Goal: Information Seeking & Learning: Learn about a topic

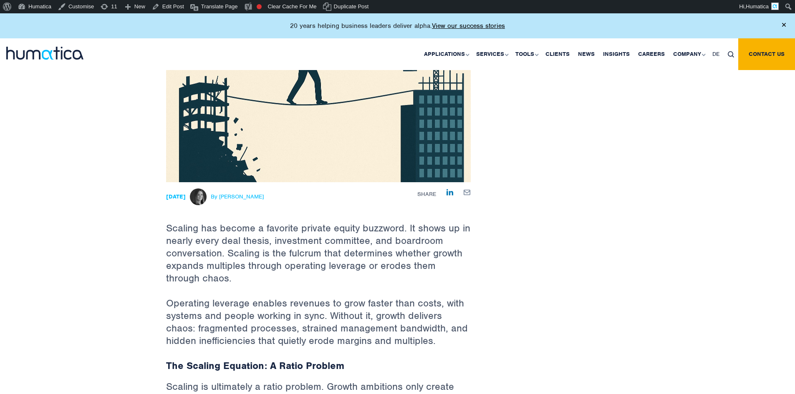
scroll to position [167, 0]
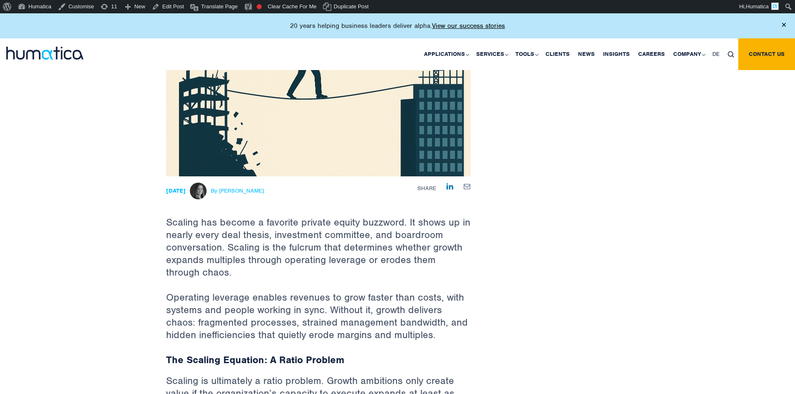
drag, startPoint x: 281, startPoint y: 192, endPoint x: 237, endPoint y: 192, distance: 44.7
click at [237, 192] on div "06 Oct, 2025 By Melissa Mounce" at bounding box center [265, 191] width 199 height 17
copy span "Melissa Mounce"
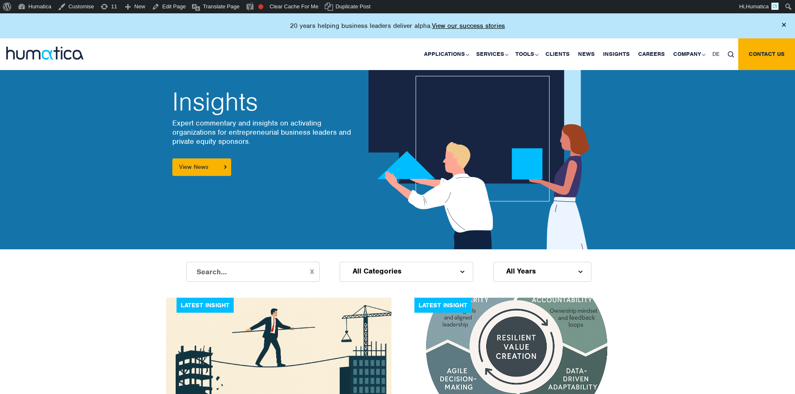
drag, startPoint x: 186, startPoint y: 106, endPoint x: 357, endPoint y: 219, distance: 204.9
click at [357, 219] on div "Insights Expert commentary and insights on activating organizations for entrepr…" at bounding box center [397, 126] width 795 height 246
click at [348, 213] on div "Insights Expert commentary and insights on activating organizations for entrepr…" at bounding box center [278, 133] width 225 height 234
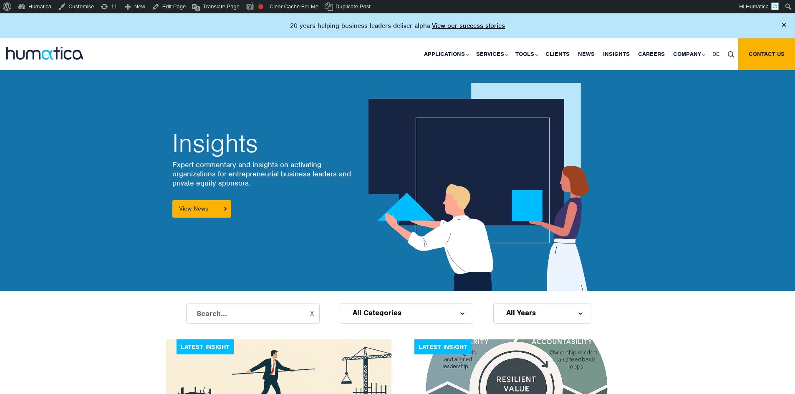
drag, startPoint x: 182, startPoint y: 141, endPoint x: 273, endPoint y: 235, distance: 131.0
click at [273, 235] on div "Insights Expert commentary and insights on activating organizations for entrepr…" at bounding box center [278, 175] width 225 height 234
click at [136, 164] on div "Insights Expert commentary and insights on activating organizations for entrepr…" at bounding box center [397, 168] width 795 height 246
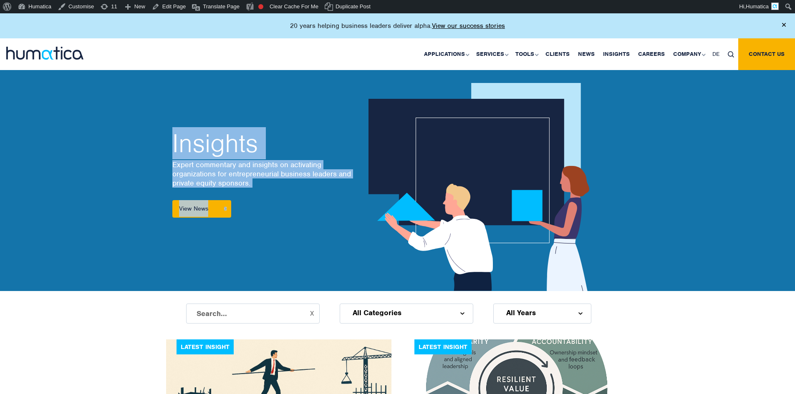
drag, startPoint x: 139, startPoint y: 113, endPoint x: 605, endPoint y: 213, distance: 476.8
click at [604, 213] on div "Insights Expert commentary and insights on activating organizations for entrepr…" at bounding box center [397, 168] width 795 height 246
click at [607, 213] on div at bounding box center [517, 175] width 238 height 234
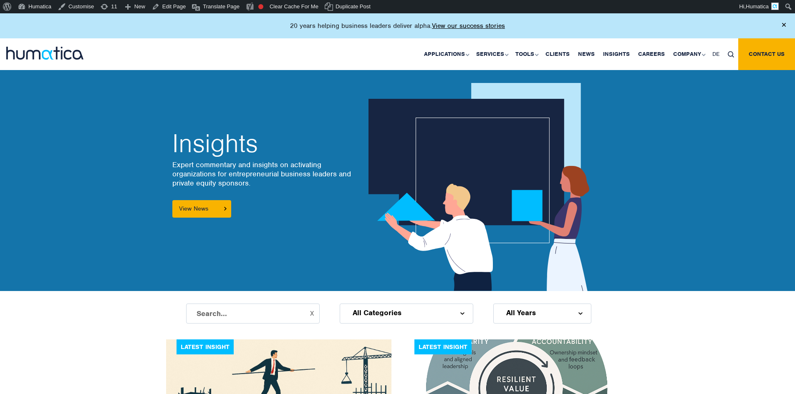
click at [658, 218] on div "Insights Expert commentary and insights on activating organizations for entrepr…" at bounding box center [397, 168] width 795 height 246
click at [96, 159] on div "Insights Expert commentary and insights on activating organizations for entrepr…" at bounding box center [397, 168] width 795 height 246
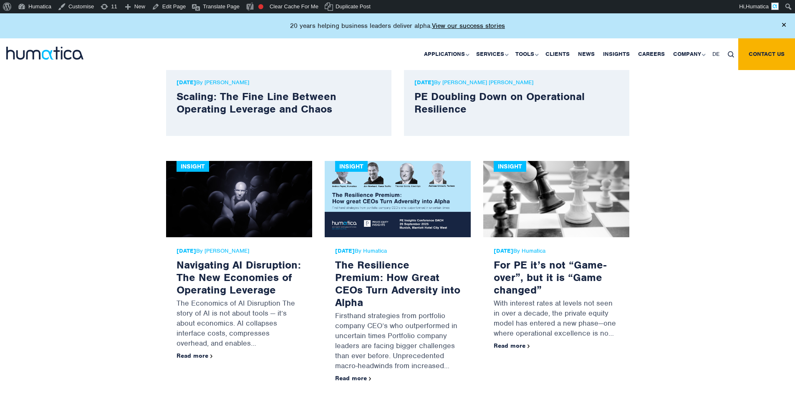
scroll to position [376, 0]
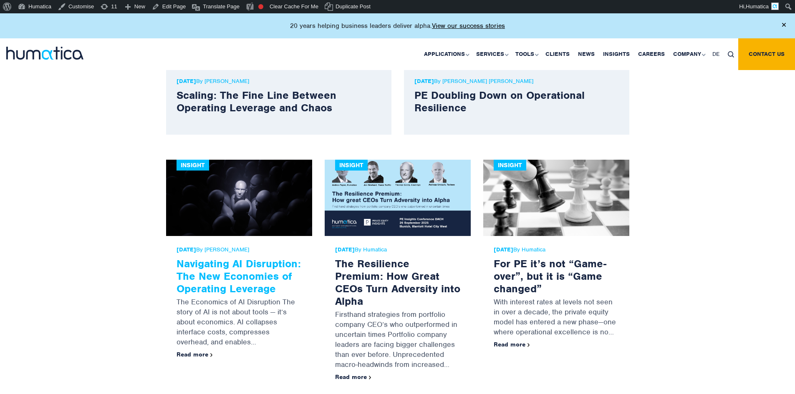
click at [235, 272] on link "Navigating AI Disruption: The New Economies of Operating Leverage" at bounding box center [239, 276] width 124 height 38
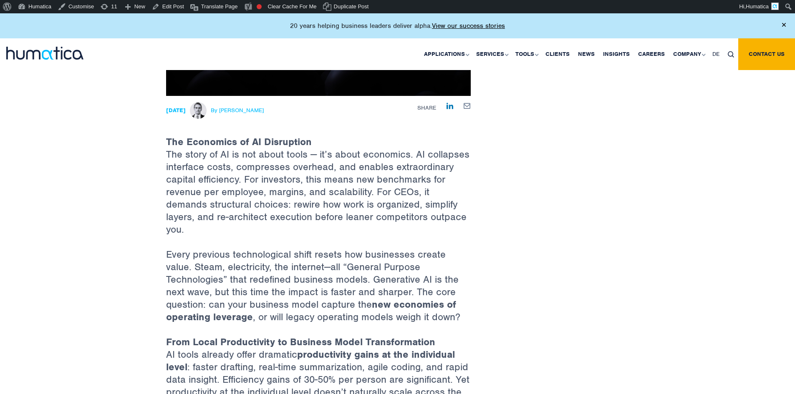
scroll to position [250, 0]
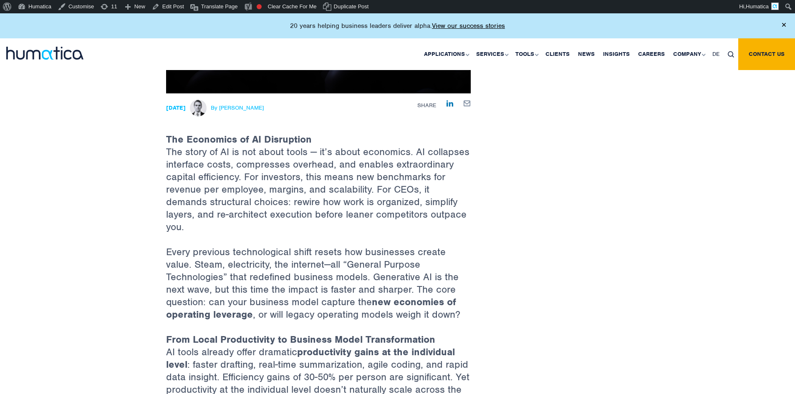
drag, startPoint x: 240, startPoint y: 103, endPoint x: 232, endPoint y: 107, distance: 9.3
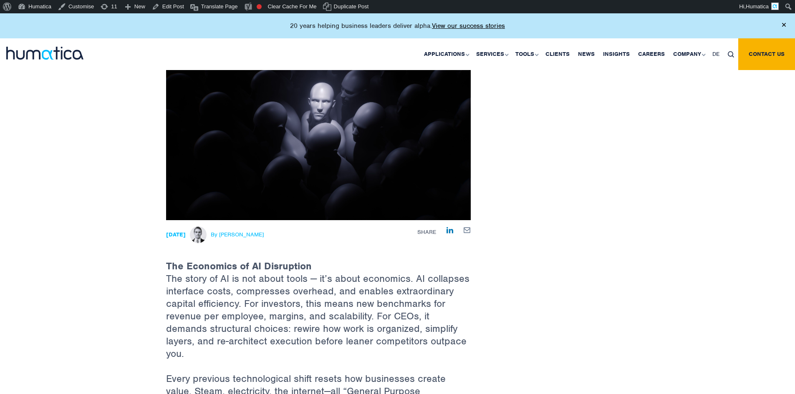
click at [253, 233] on span "By [PERSON_NAME]" at bounding box center [237, 235] width 53 height 7
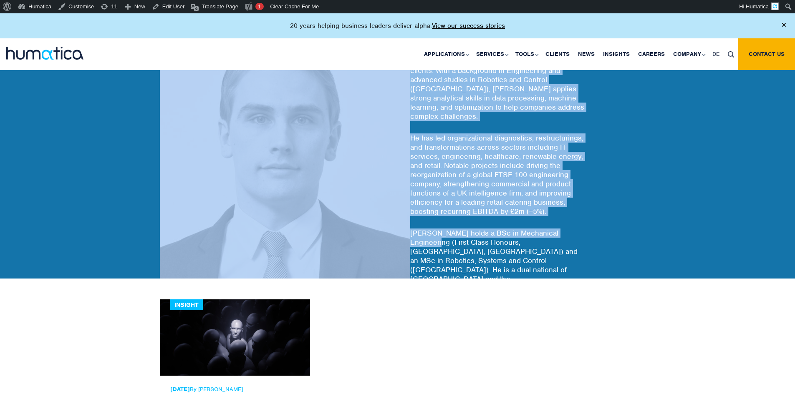
drag, startPoint x: 590, startPoint y: 230, endPoint x: 286, endPoint y: 85, distance: 336.6
click at [286, 85] on div "Paul Simpson Paul Simpson is an experienced Director with Humatica, specializin…" at bounding box center [398, 162] width 476 height 234
click at [540, 174] on p "He has led organizational diagnostics, restructurings, and transformations acro…" at bounding box center [518, 175] width 217 height 83
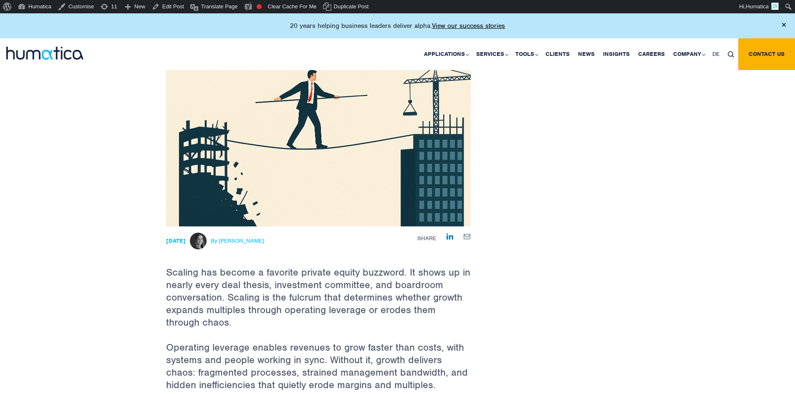
scroll to position [125, 0]
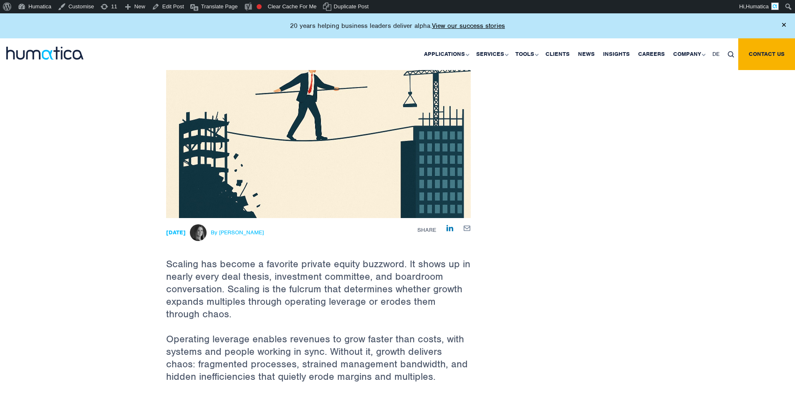
click at [252, 232] on span "By [PERSON_NAME]" at bounding box center [237, 233] width 53 height 7
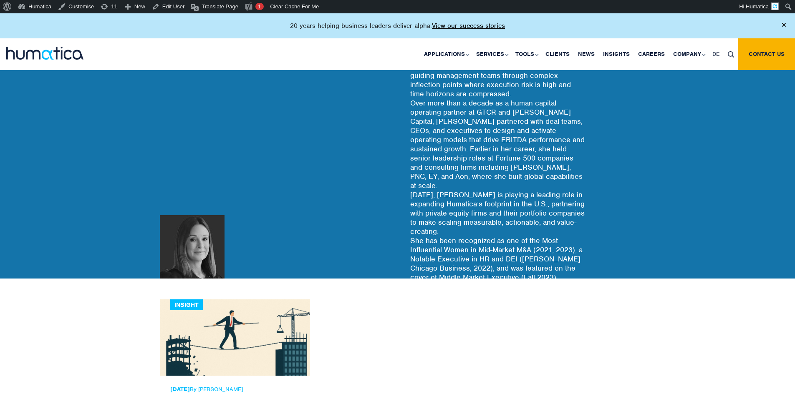
click at [453, 143] on p "[PERSON_NAME] is a trusted advisor and private equity operating partner with a …" at bounding box center [518, 181] width 217 height 349
click at [453, 143] on p "Melissa Mounce Mithal is a trusted advisor and private equity operating partner…" at bounding box center [518, 181] width 217 height 349
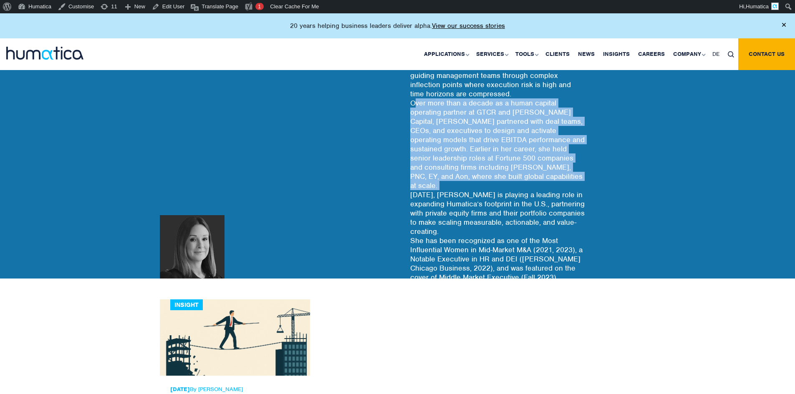
click at [453, 143] on p "Melissa Mounce Mithal is a trusted advisor and private equity operating partner…" at bounding box center [518, 181] width 217 height 349
click at [529, 166] on p "Melissa Mounce Mithal is a trusted advisor and private equity operating partner…" at bounding box center [518, 181] width 217 height 349
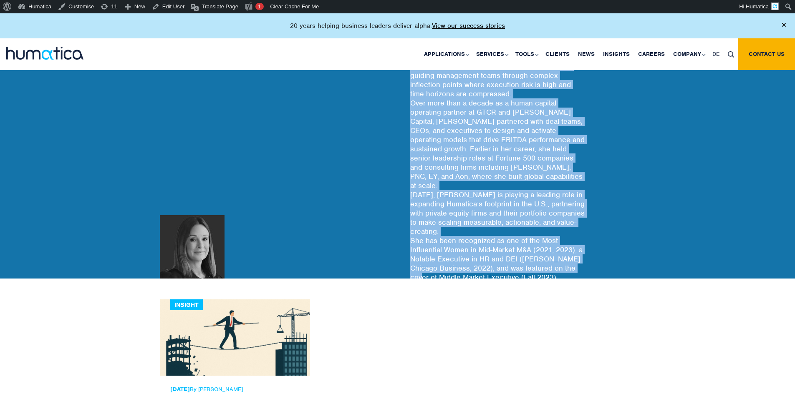
drag, startPoint x: 572, startPoint y: 271, endPoint x: 399, endPoint y: 79, distance: 258.3
click at [399, 79] on div "Melissa Mounce Job Title here Melissa Mounce Mithal is a trusted advisor and pr…" at bounding box center [517, 162] width 238 height 234
click at [458, 125] on p "Melissa Mounce Mithal is a trusted advisor and private equity operating partner…" at bounding box center [518, 181] width 217 height 349
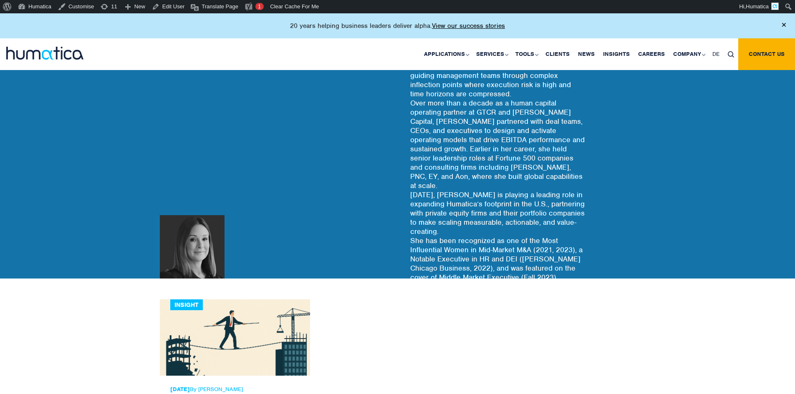
click at [478, 150] on p "Melissa Mounce Mithal is a trusted advisor and private equity operating partner…" at bounding box center [518, 181] width 217 height 349
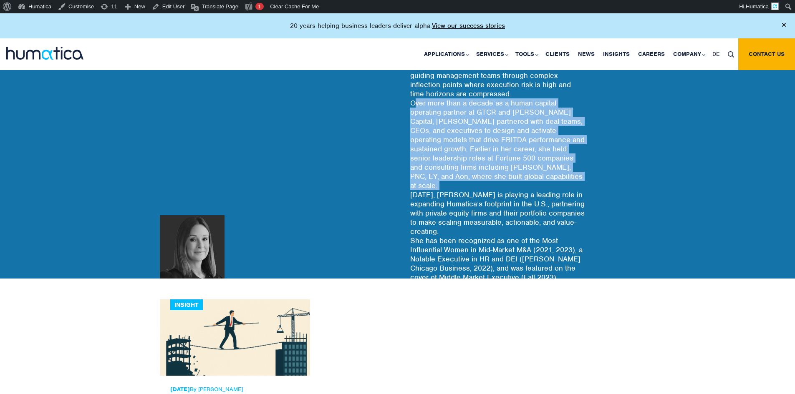
click at [478, 150] on p "Melissa Mounce Mithal is a trusted advisor and private equity operating partner…" at bounding box center [518, 181] width 217 height 349
click at [531, 189] on p "Melissa Mounce Mithal is a trusted advisor and private equity operating partner…" at bounding box center [518, 181] width 217 height 349
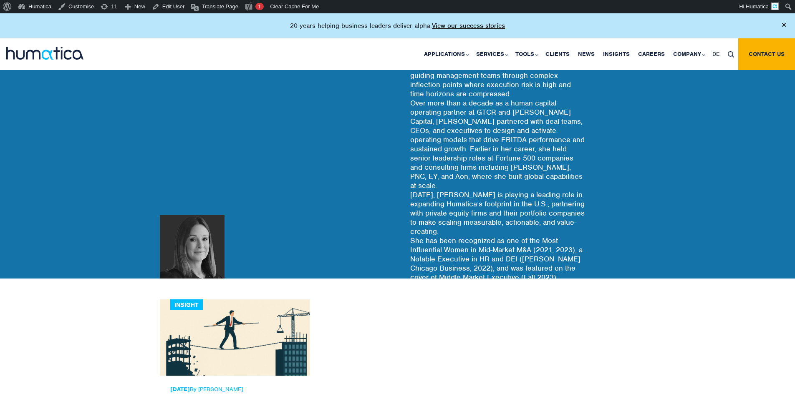
click at [441, 124] on p "[PERSON_NAME] is a trusted advisor and private equity operating partner with a …" at bounding box center [518, 181] width 217 height 349
click at [441, 124] on p "Melissa Mounce Mithal is a trusted advisor and private equity operating partner…" at bounding box center [518, 181] width 217 height 349
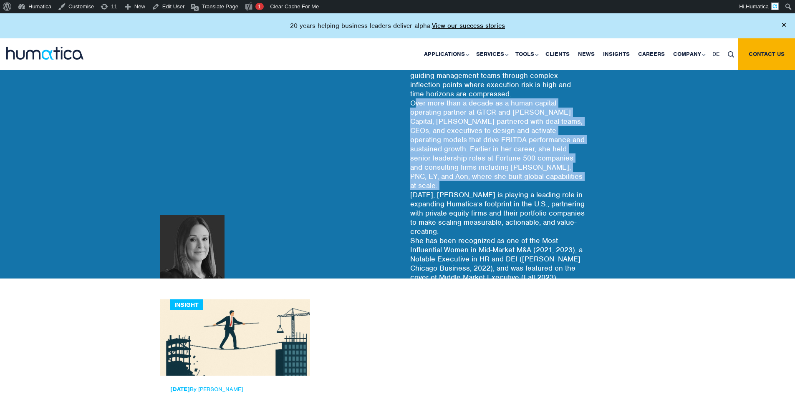
click at [441, 124] on p "Melissa Mounce Mithal is a trusted advisor and private equity operating partner…" at bounding box center [518, 181] width 217 height 349
click at [446, 167] on p "Melissa Mounce Mithal is a trusted advisor and private equity operating partner…" at bounding box center [518, 181] width 217 height 349
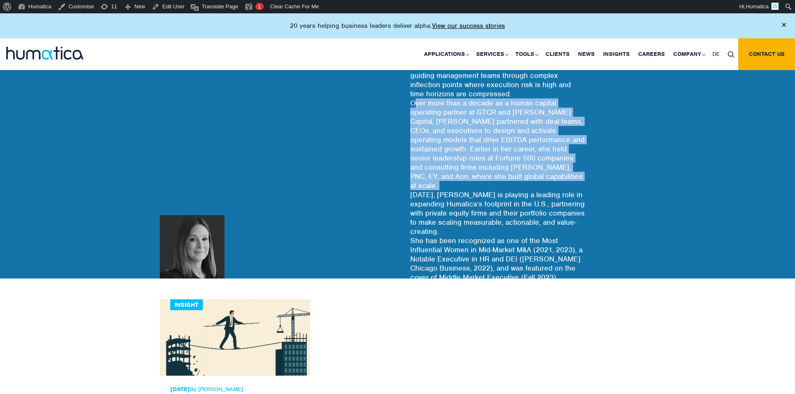
click at [446, 167] on p "Melissa Mounce Mithal is a trusted advisor and private equity operating partner…" at bounding box center [518, 181] width 217 height 349
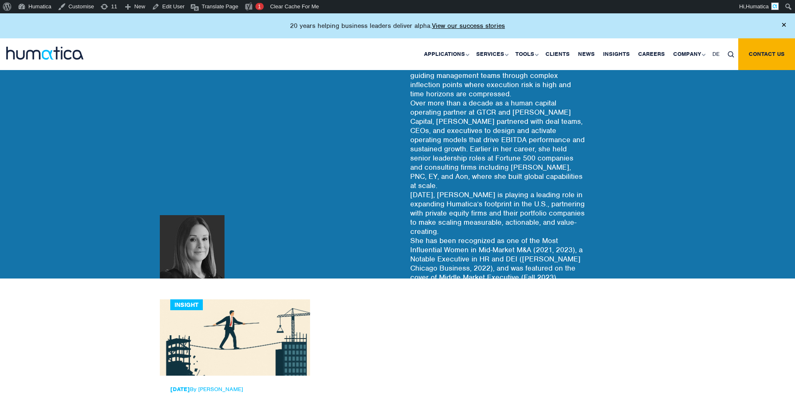
click at [464, 205] on p "Melissa Mounce Mithal is a trusted advisor and private equity operating partner…" at bounding box center [518, 181] width 217 height 349
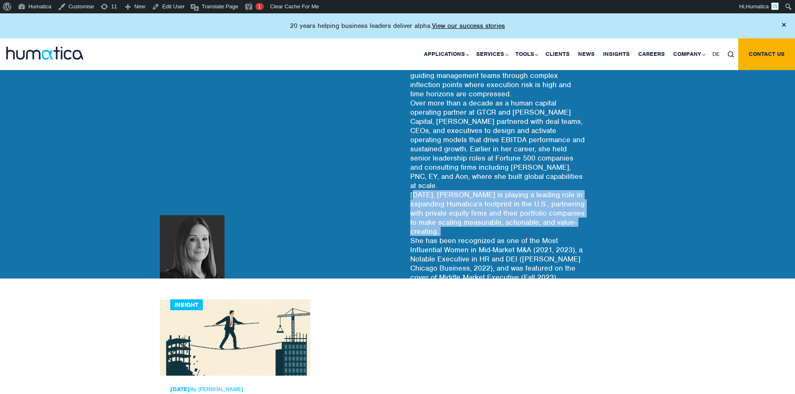
click at [464, 205] on p "Melissa Mounce Mithal is a trusted advisor and private equity operating partner…" at bounding box center [518, 181] width 217 height 349
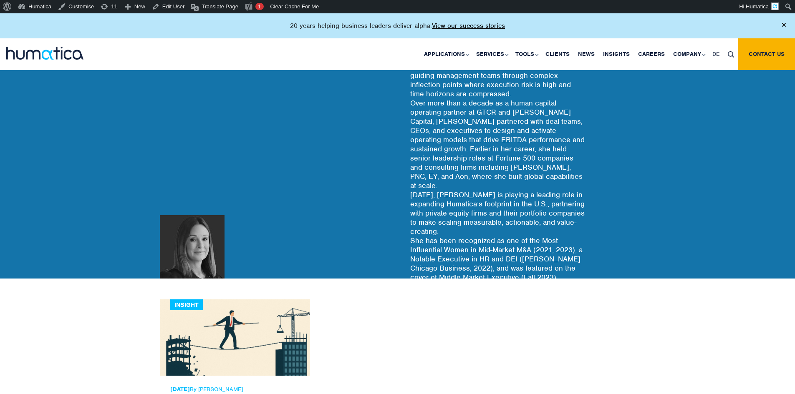
click at [485, 137] on p "Melissa Mounce Mithal is a trusted advisor and private equity operating partner…" at bounding box center [518, 181] width 217 height 349
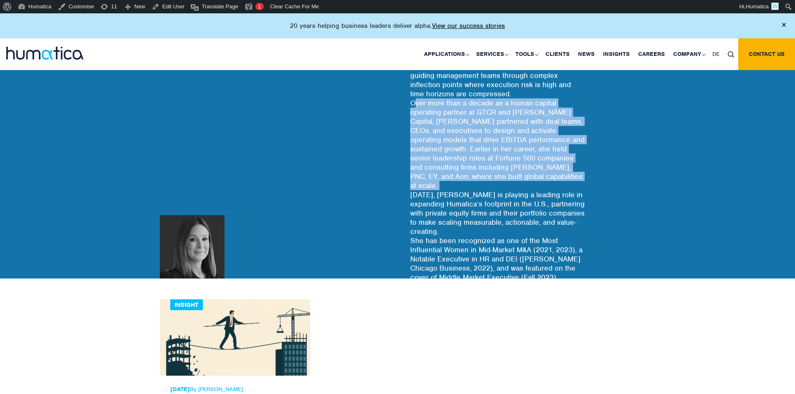
click at [485, 137] on p "Melissa Mounce Mithal is a trusted advisor and private equity operating partner…" at bounding box center [518, 181] width 217 height 349
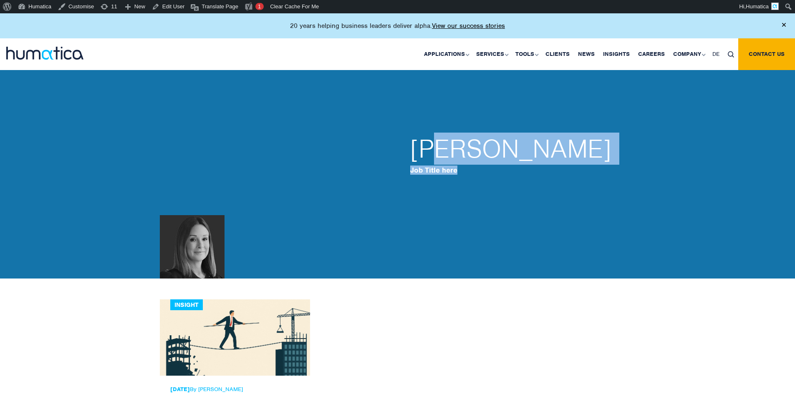
drag, startPoint x: 441, startPoint y: 138, endPoint x: 501, endPoint y: 174, distance: 69.6
click at [501, 174] on div "Melissa Mounce Job Title here Melissa Mounce Mithal is a trusted advisor and pr…" at bounding box center [522, 161] width 225 height 51
click at [501, 174] on p "Job Title here" at bounding box center [518, 170] width 217 height 9
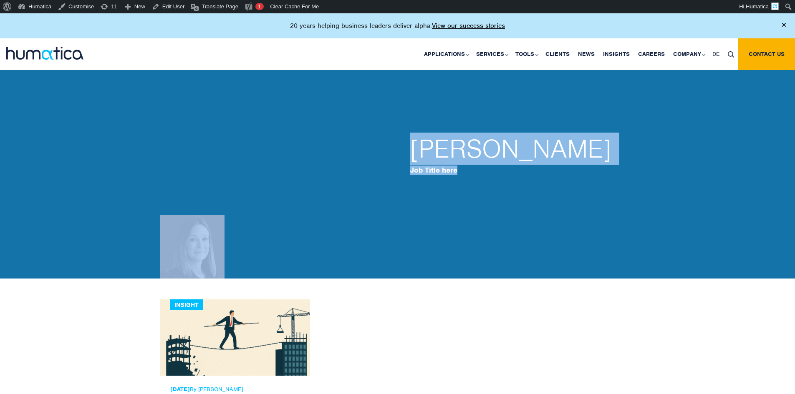
drag, startPoint x: 498, startPoint y: 178, endPoint x: 387, endPoint y: 147, distance: 114.7
click at [387, 147] on div "Melissa Mounce Job Title here Melissa Mounce Mithal is a trusted advisor and pr…" at bounding box center [398, 162] width 476 height 234
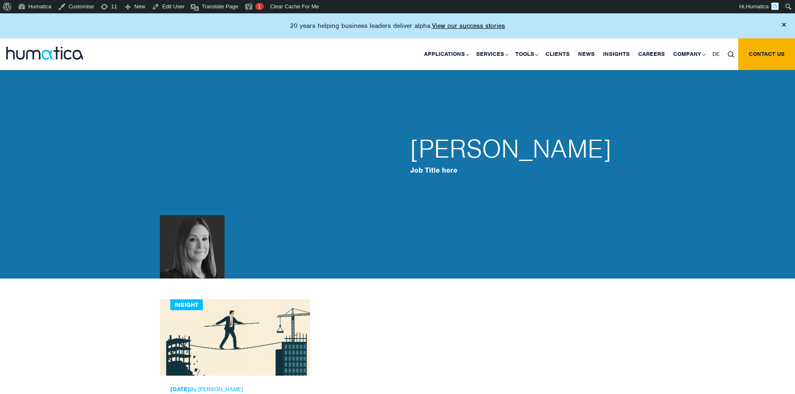
click at [297, 234] on div at bounding box center [279, 162] width 238 height 234
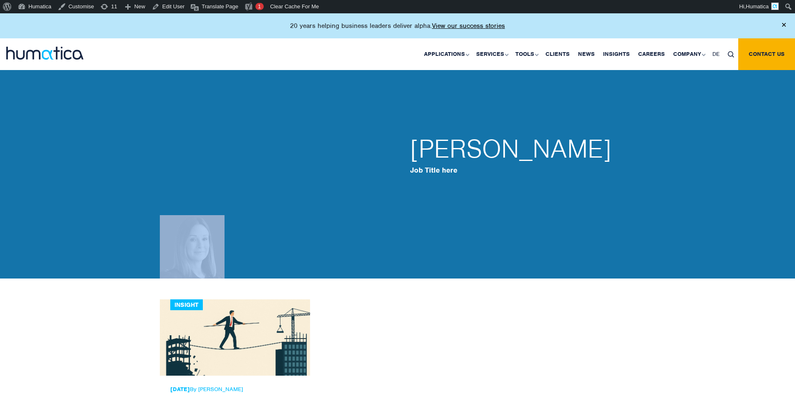
drag, startPoint x: 272, startPoint y: 215, endPoint x: 139, endPoint y: 150, distance: 148.2
click at [139, 150] on div "Melissa Mounce Job Title here Melissa Mounce Mithal is a trusted advisor and pr…" at bounding box center [397, 162] width 795 height 234
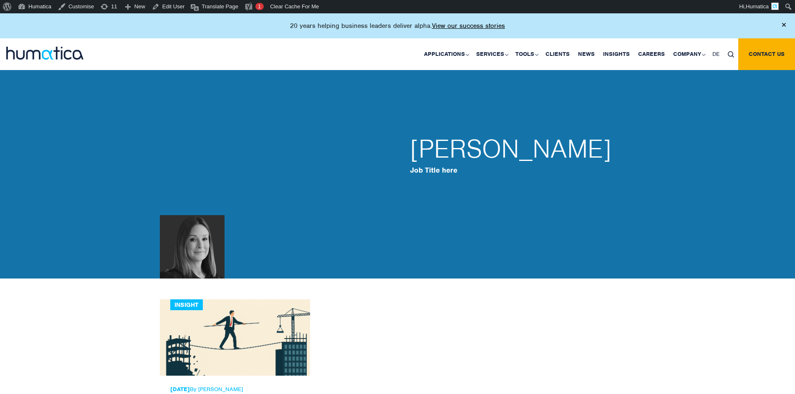
click at [139, 150] on div "Melissa Mounce Job Title here Melissa Mounce Mithal is a trusted advisor and pr…" at bounding box center [397, 162] width 795 height 234
drag, startPoint x: 168, startPoint y: 229, endPoint x: 269, endPoint y: 254, distance: 104.6
click at [269, 254] on div "Melissa Mounce Job Title here Melissa Mounce Mithal is a trusted advisor and pr…" at bounding box center [397, 162] width 795 height 234
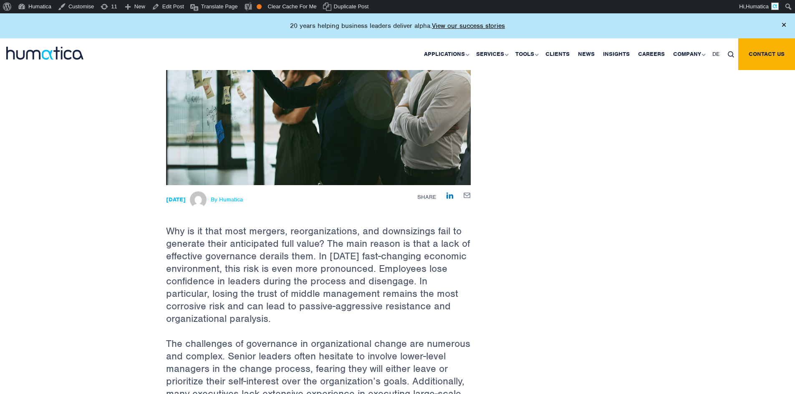
scroll to position [167, 0]
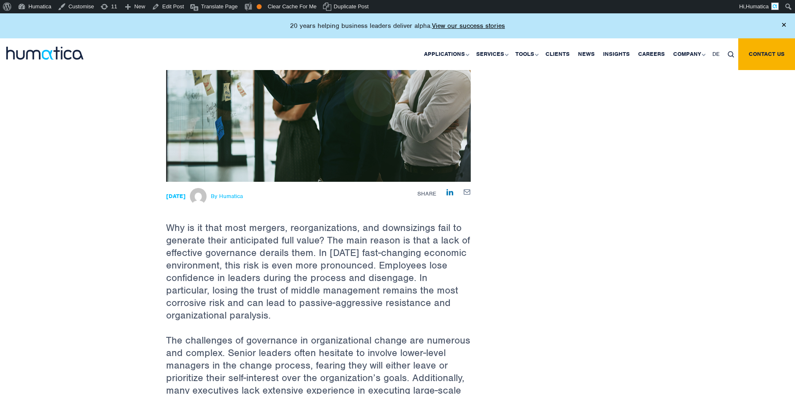
click at [242, 197] on span "By Humatica" at bounding box center [227, 196] width 32 height 7
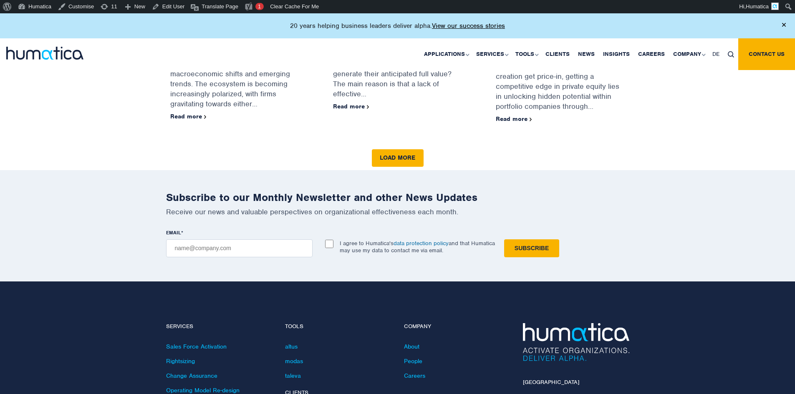
scroll to position [876, 0]
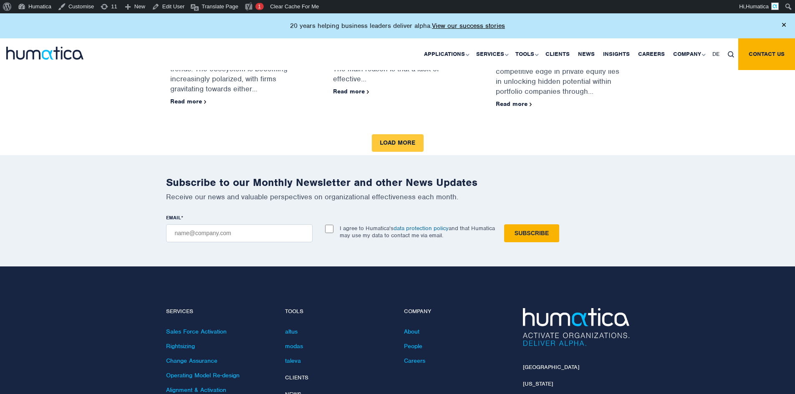
click at [404, 144] on link "Load more" at bounding box center [398, 143] width 52 height 18
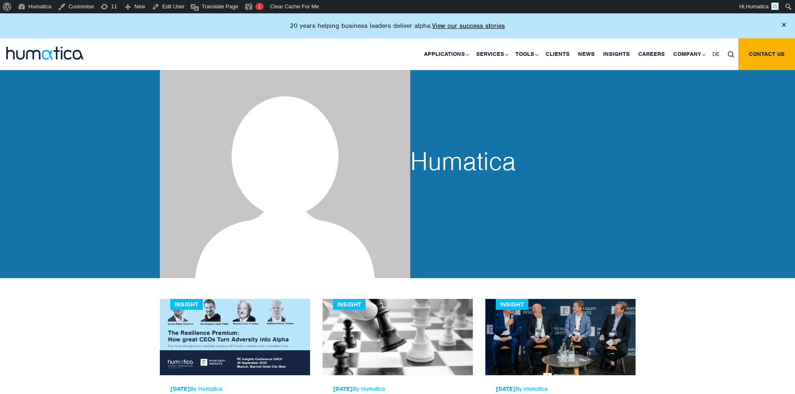
scroll to position [0, 0]
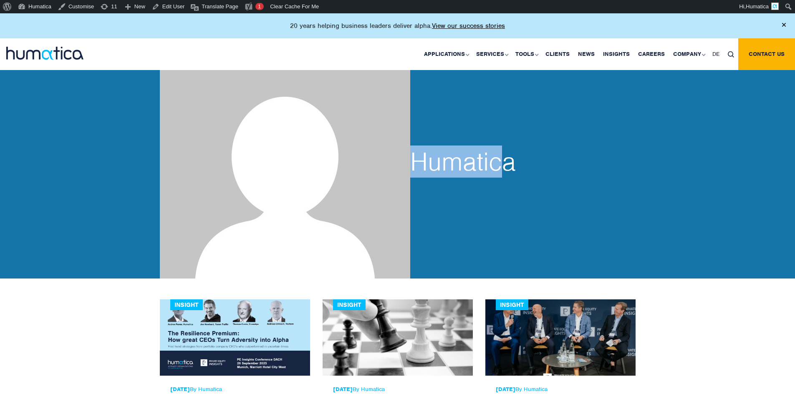
drag, startPoint x: 409, startPoint y: 154, endPoint x: 545, endPoint y: 164, distance: 135.6
click at [517, 164] on div "Humatica" at bounding box center [516, 162] width 225 height 234
click at [545, 164] on h2 "Humatica" at bounding box center [518, 161] width 217 height 25
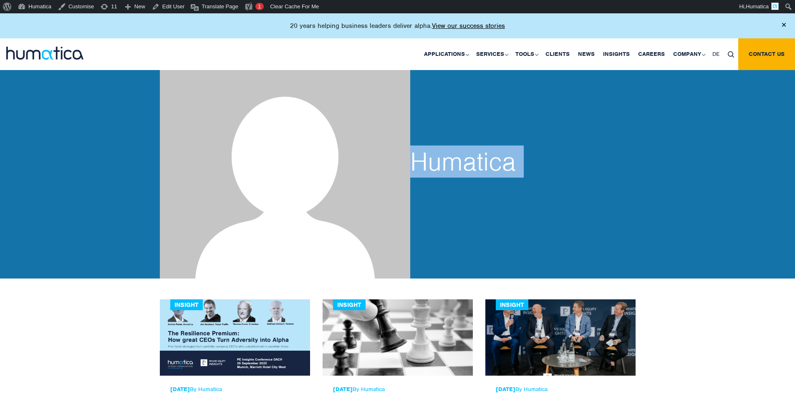
click at [600, 174] on h2 "Humatica" at bounding box center [518, 161] width 217 height 25
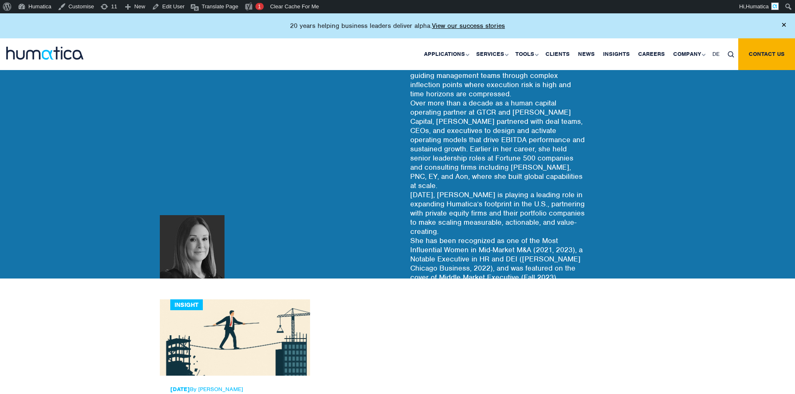
drag, startPoint x: 220, startPoint y: 234, endPoint x: 283, endPoint y: 243, distance: 64.0
click at [259, 241] on div "[PERSON_NAME] Job Title here [PERSON_NAME] is a trusted advisor and private equ…" at bounding box center [397, 162] width 795 height 234
click at [283, 243] on div at bounding box center [279, 162] width 238 height 234
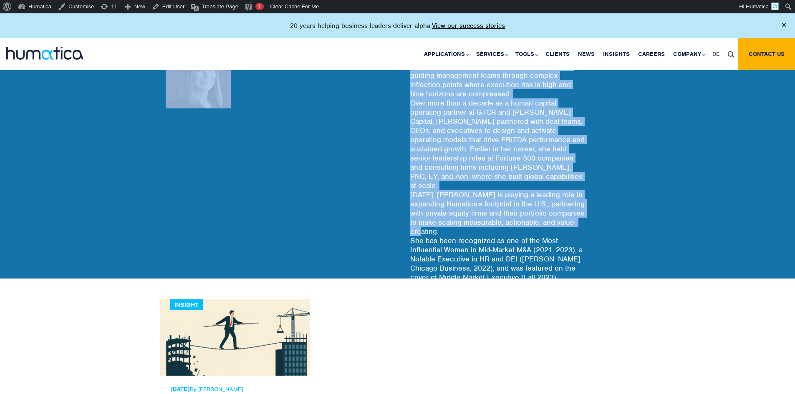
drag, startPoint x: 343, startPoint y: 201, endPoint x: 579, endPoint y: 229, distance: 237.9
click at [579, 229] on div "[PERSON_NAME] Job Title here [PERSON_NAME] is a trusted advisor and private equ…" at bounding box center [398, 162] width 476 height 234
click at [579, 229] on p "Melissa Mounce Mithal is a trusted advisor and private equity operating partner…" at bounding box center [518, 181] width 217 height 349
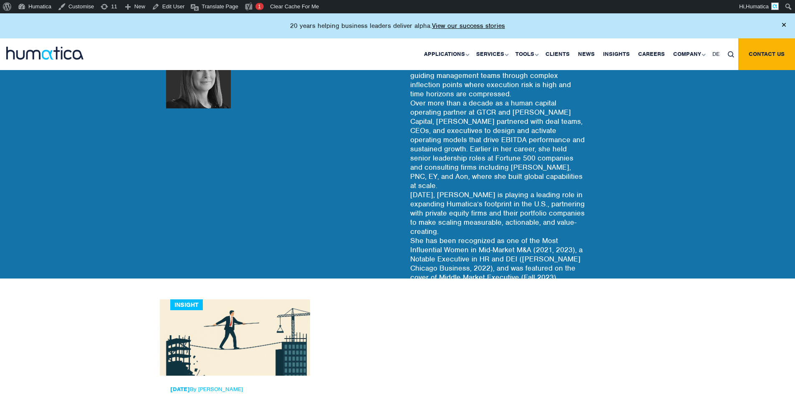
drag, startPoint x: 325, startPoint y: 169, endPoint x: 288, endPoint y: 169, distance: 37.1
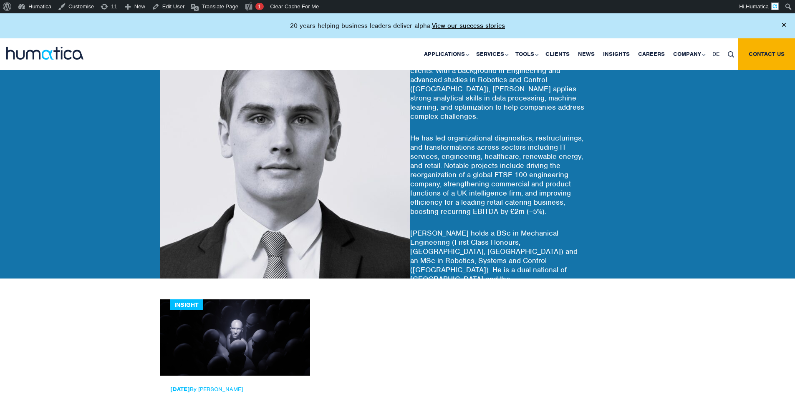
click at [434, 157] on p "He has led organizational diagnostics, restructurings, and transformations acro…" at bounding box center [518, 175] width 217 height 83
click at [250, 156] on img at bounding box center [285, 153] width 250 height 250
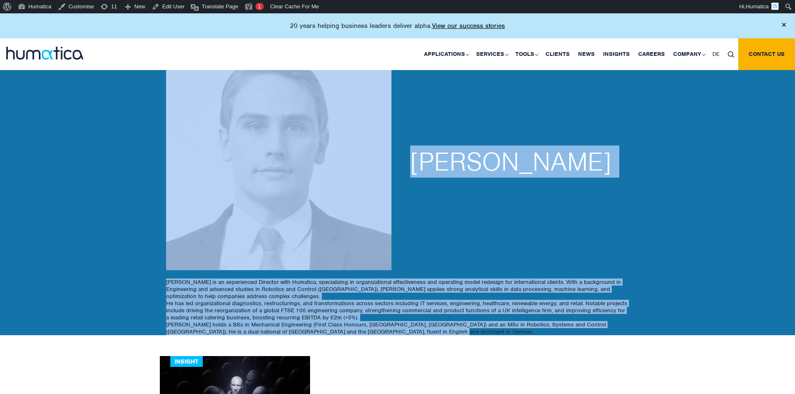
drag, startPoint x: 162, startPoint y: 270, endPoint x: 416, endPoint y: 315, distance: 258.1
click at [406, 331] on div "Paul Simpson Paul Simpson is an experienced Director with Humatica, specializin…" at bounding box center [397, 190] width 795 height 290
click at [411, 310] on p "He has led organizational diagnostics, restructurings, and transformations acro…" at bounding box center [397, 310] width 463 height 21
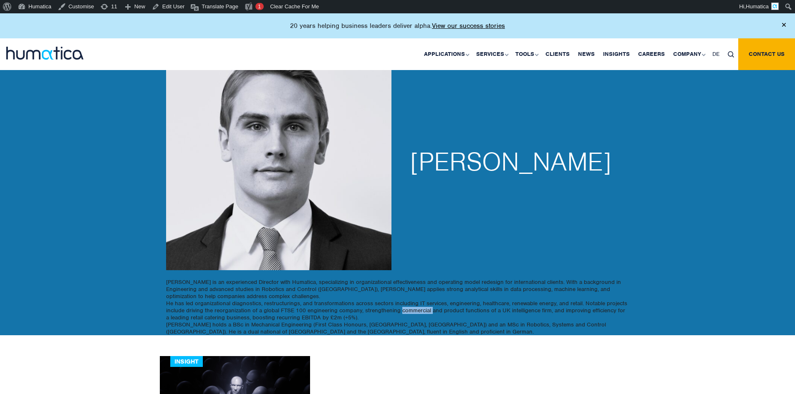
click at [411, 310] on p "He has led organizational diagnostics, restructurings, and transformations acro…" at bounding box center [397, 310] width 463 height 21
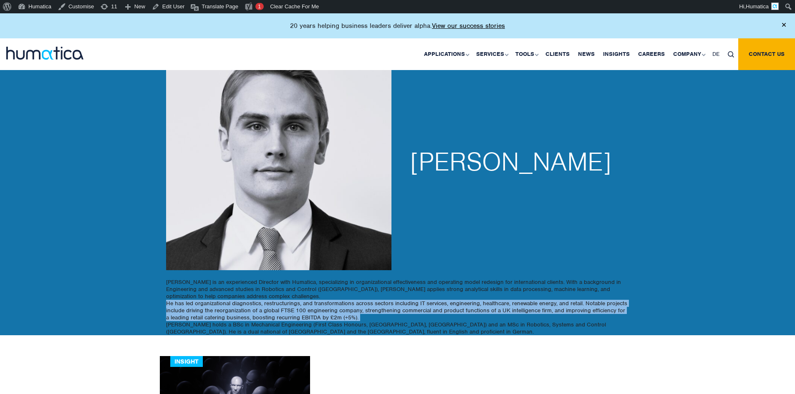
click at [411, 310] on p "He has led organizational diagnostics, restructurings, and transformations acro…" at bounding box center [397, 310] width 463 height 21
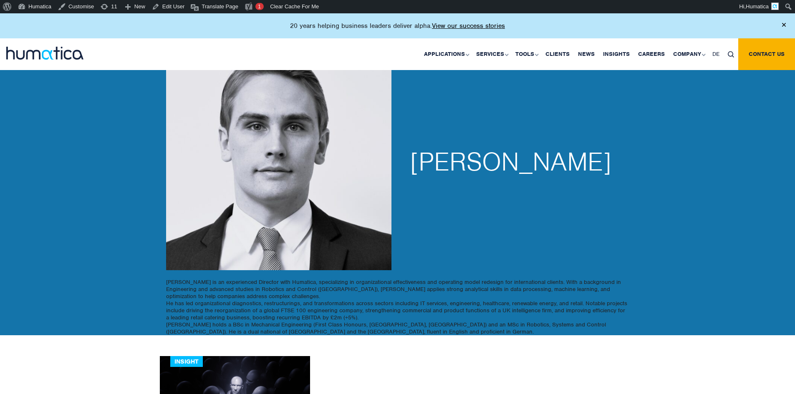
click at [429, 149] on h2 "[PERSON_NAME]" at bounding box center [518, 161] width 217 height 25
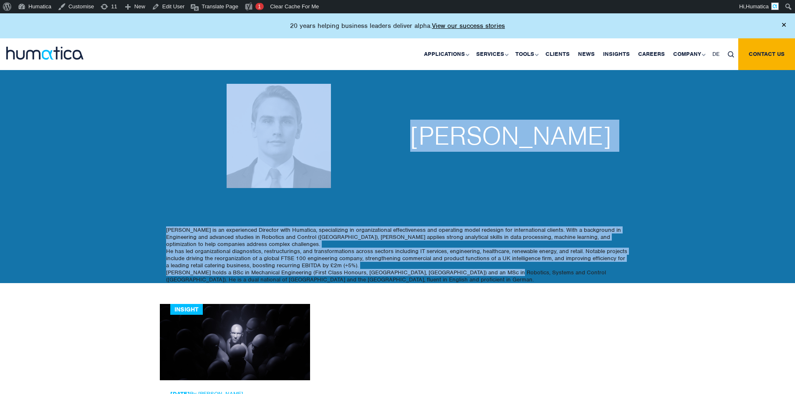
drag, startPoint x: 169, startPoint y: 115, endPoint x: 525, endPoint y: 268, distance: 387.2
click at [502, 270] on div "Paul Simpson Paul Simpson is an experienced Director with Humatica, specializin…" at bounding box center [397, 164] width 463 height 238
click at [529, 267] on p "He has led organizational diagnostics, restructurings, and transformations acro…" at bounding box center [397, 258] width 463 height 21
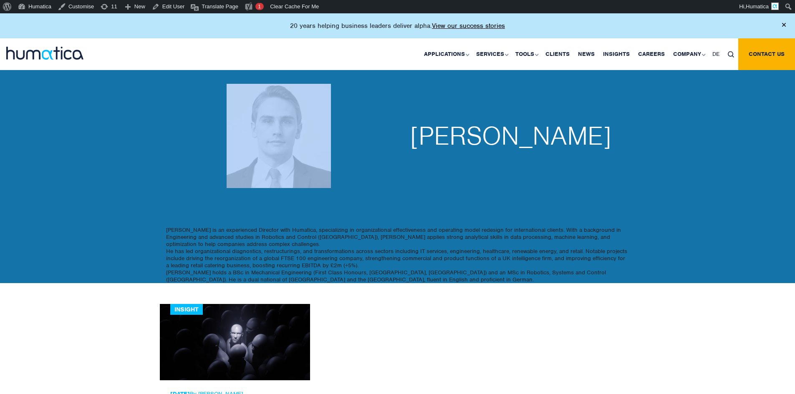
drag, startPoint x: 175, startPoint y: 85, endPoint x: 534, endPoint y: 187, distance: 373.1
click at [534, 187] on div "Paul Simpson" at bounding box center [398, 136] width 476 height 182
click at [537, 187] on div "Paul Simpson" at bounding box center [516, 136] width 225 height 182
click at [513, 196] on div "[PERSON_NAME]" at bounding box center [516, 136] width 225 height 182
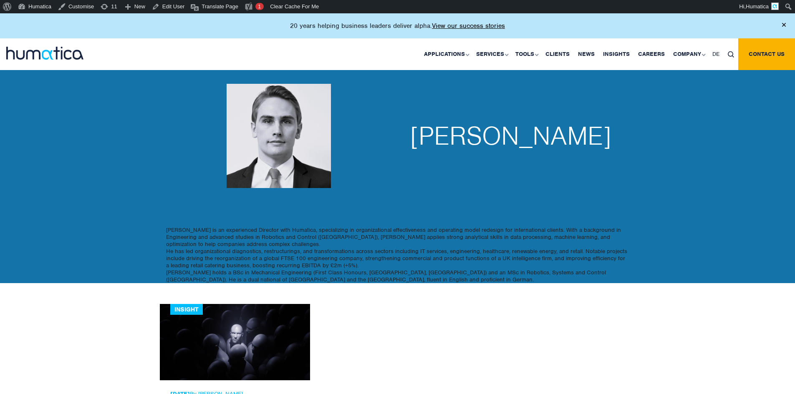
click at [327, 228] on p "Paul Simpson is an experienced Director with Humatica, specializing in organiza…" at bounding box center [397, 237] width 463 height 21
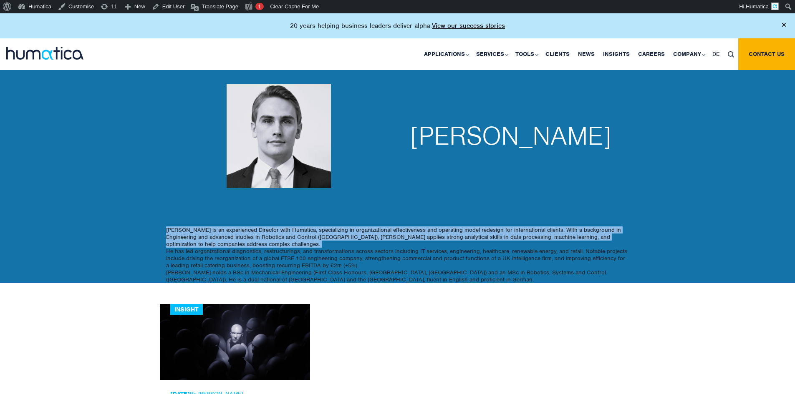
click at [327, 228] on p "Paul Simpson is an experienced Director with Humatica, specializing in organiza…" at bounding box center [397, 237] width 463 height 21
click at [184, 245] on p "Paul Simpson is an experienced Director with Humatica, specializing in organiza…" at bounding box center [397, 237] width 463 height 21
click at [216, 243] on p "Paul Simpson is an experienced Director with Humatica, specializing in organiza…" at bounding box center [397, 237] width 463 height 21
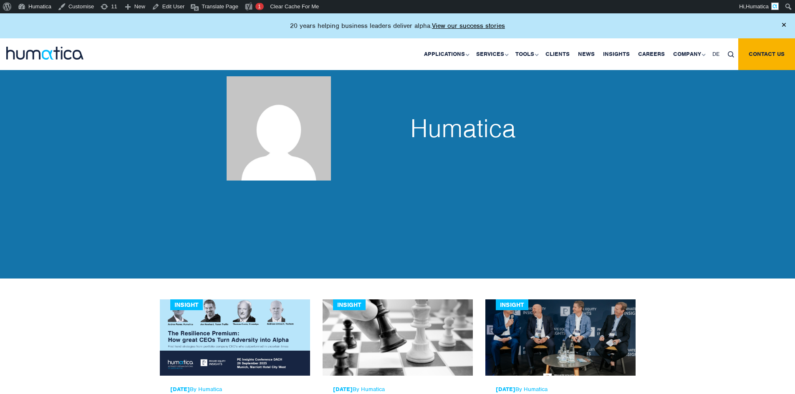
drag, startPoint x: 532, startPoint y: 260, endPoint x: 222, endPoint y: 196, distance: 316.7
click at [222, 196] on div "Humatica" at bounding box center [397, 162] width 795 height 234
click at [413, 222] on div "Humatica" at bounding box center [397, 162] width 795 height 234
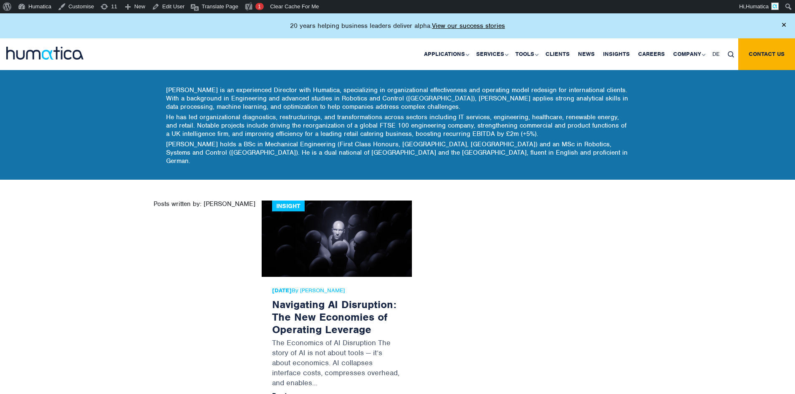
scroll to position [167, 0]
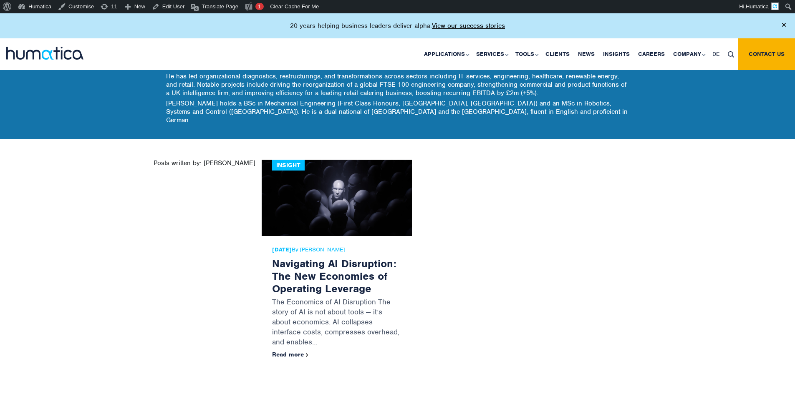
click at [211, 160] on div "Posts written by: [PERSON_NAME]" at bounding box center [205, 272] width 102 height 225
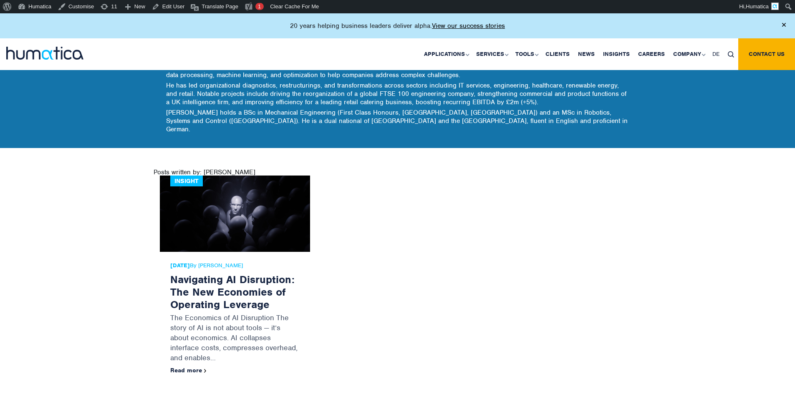
scroll to position [136, 0]
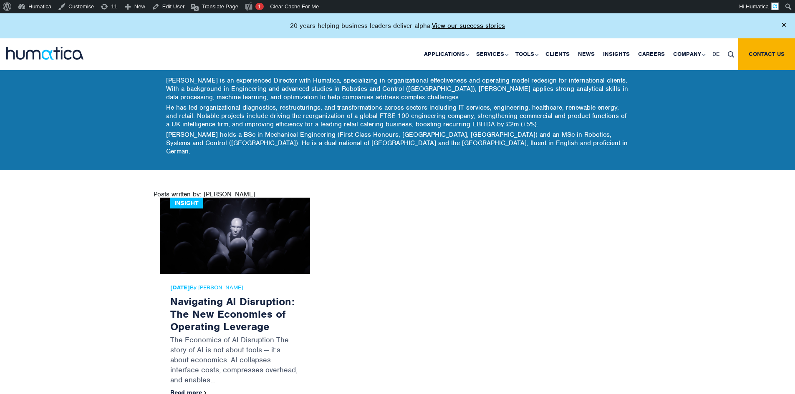
click at [187, 191] on div "Posts written by: [PERSON_NAME]" at bounding box center [205, 194] width 102 height 7
click at [237, 191] on div "Posts written by: [PERSON_NAME]" at bounding box center [205, 194] width 102 height 7
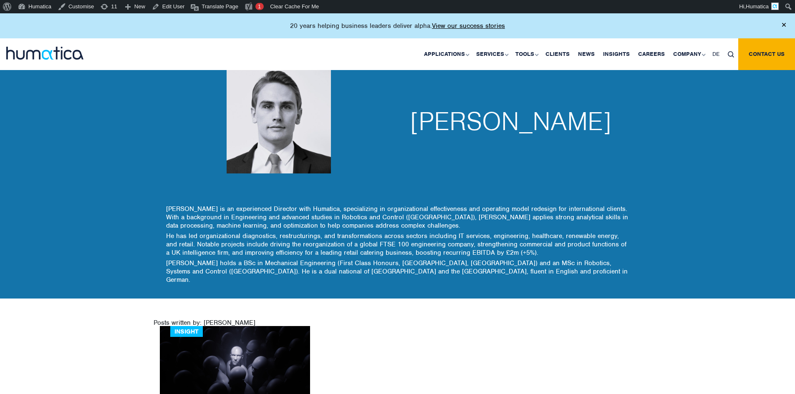
scroll to position [0, 0]
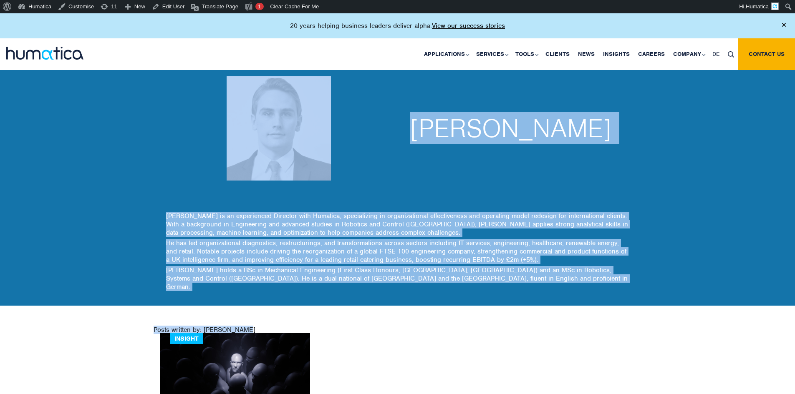
drag, startPoint x: 193, startPoint y: 142, endPoint x: 659, endPoint y: 303, distance: 492.7
click at [648, 301] on body "About WordPress About WordPress Get Involved [DOMAIN_NAME] Documentation Learn …" at bounding box center [397, 296] width 795 height 566
click at [659, 303] on body "About WordPress About WordPress Get Involved [DOMAIN_NAME] Documentation Learn …" at bounding box center [397, 296] width 795 height 566
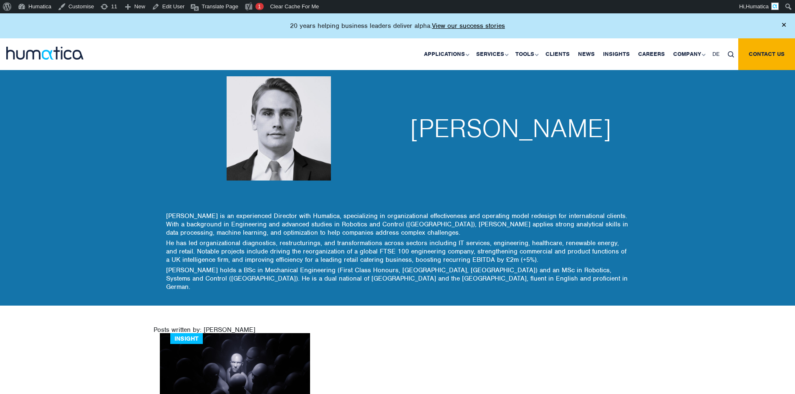
drag, startPoint x: 622, startPoint y: 275, endPoint x: 139, endPoint y: 92, distance: 515.8
click at [139, 92] on div "Paul Simpson Paul Simpson is an experienced Director with Humatica, specializin…" at bounding box center [397, 175] width 795 height 261
click at [126, 98] on div "Paul Simpson Paul Simpson is an experienced Director with Humatica, specializin…" at bounding box center [397, 175] width 795 height 261
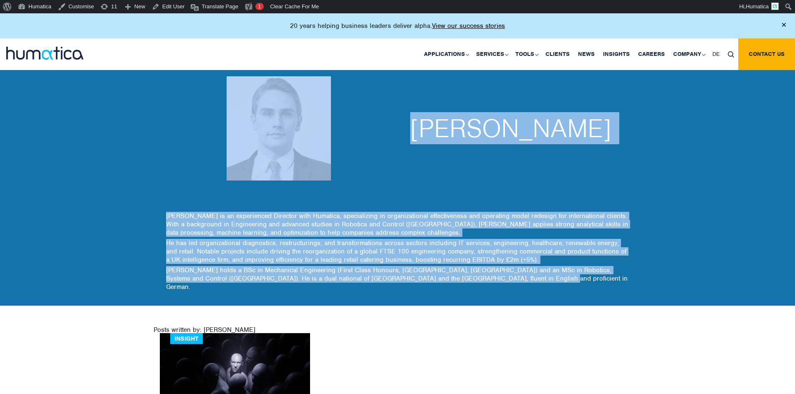
drag, startPoint x: 205, startPoint y: 128, endPoint x: 525, endPoint y: 283, distance: 356.0
click at [515, 282] on div "Paul Simpson Paul Simpson is an experienced Director with Humatica, specializin…" at bounding box center [397, 175] width 795 height 261
click at [527, 283] on div "Paul Simpson is an experienced Director with Humatica, specializing in organiza…" at bounding box center [397, 259] width 463 height 94
drag, startPoint x: 578, startPoint y: 280, endPoint x: 165, endPoint y: 127, distance: 440.0
click at [166, 127] on div "Paul Simpson Paul Simpson is an experienced Director with Humatica, specializin…" at bounding box center [397, 175] width 463 height 261
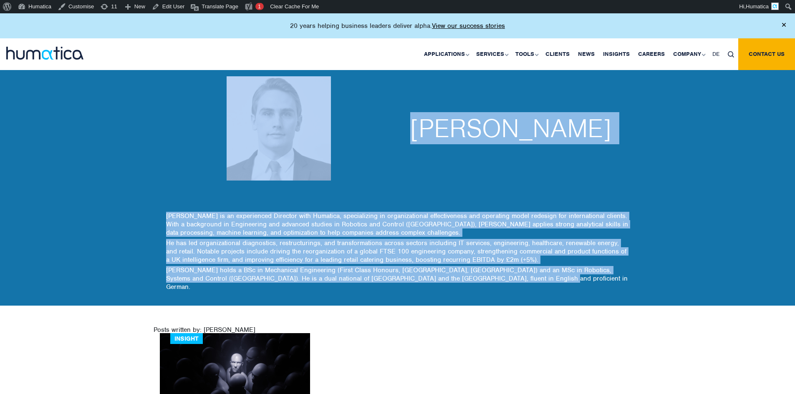
click at [165, 147] on div at bounding box center [279, 128] width 238 height 167
drag, startPoint x: 164, startPoint y: 190, endPoint x: 551, endPoint y: 276, distance: 396.3
click at [546, 276] on div "[PERSON_NAME] [PERSON_NAME] is an experienced Director with Humatica, specializ…" at bounding box center [397, 175] width 795 height 261
click at [551, 276] on p "[PERSON_NAME] holds a BSc in Mechanical Engineering (First Class Honours, [GEOG…" at bounding box center [397, 279] width 463 height 27
drag, startPoint x: 493, startPoint y: 251, endPoint x: 136, endPoint y: 106, distance: 385.3
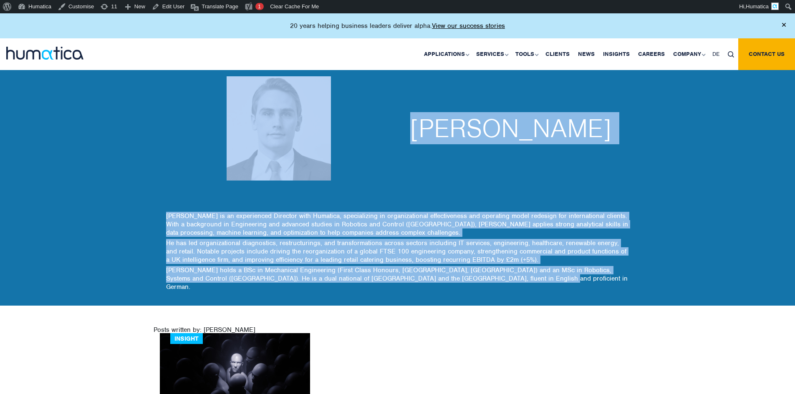
click at [141, 104] on div "[PERSON_NAME] [PERSON_NAME] is an experienced Director with Humatica, specializ…" at bounding box center [397, 175] width 795 height 261
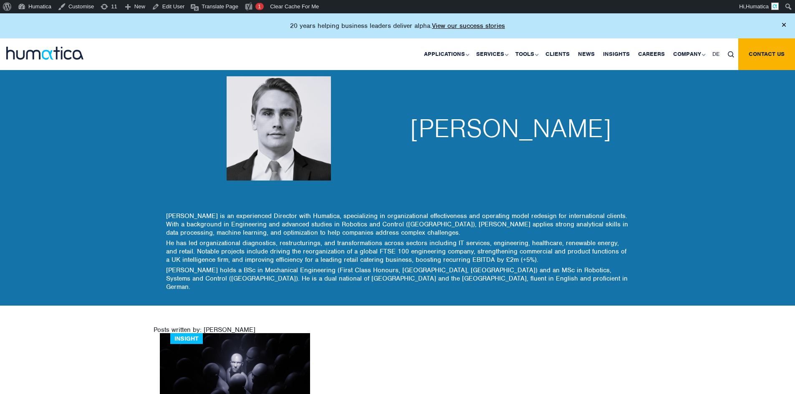
click at [132, 115] on div "Paul Simpson Paul Simpson is an experienced Director with Humatica, specializin…" at bounding box center [397, 175] width 795 height 261
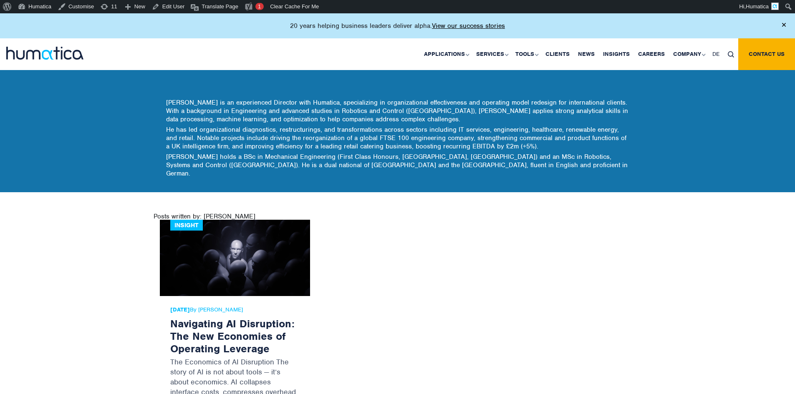
scroll to position [125, 0]
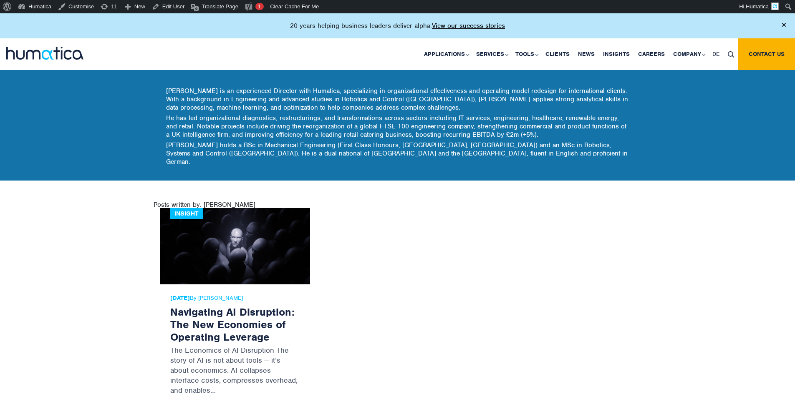
click at [200, 202] on div "Posts written by: [PERSON_NAME]" at bounding box center [205, 205] width 102 height 7
click at [222, 202] on div "Posts written by: [PERSON_NAME]" at bounding box center [205, 205] width 102 height 7
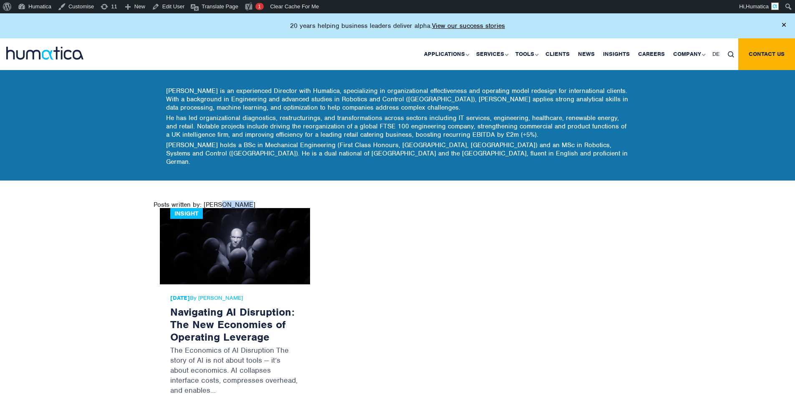
click at [222, 202] on div "Posts written by: [PERSON_NAME]" at bounding box center [205, 205] width 102 height 7
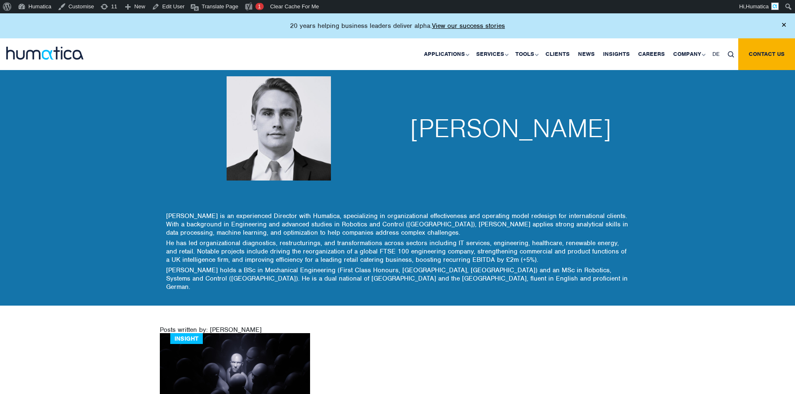
scroll to position [125, 0]
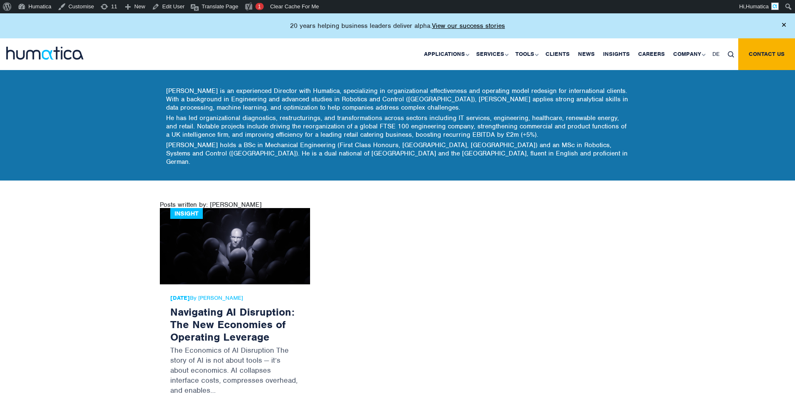
click at [220, 202] on div "Posts written by: [PERSON_NAME]" at bounding box center [398, 205] width 476 height 7
click at [178, 181] on div "Posts written by: [PERSON_NAME] Insight [DATE] By [PERSON_NAME] Navigating AI D…" at bounding box center [398, 318] width 476 height 274
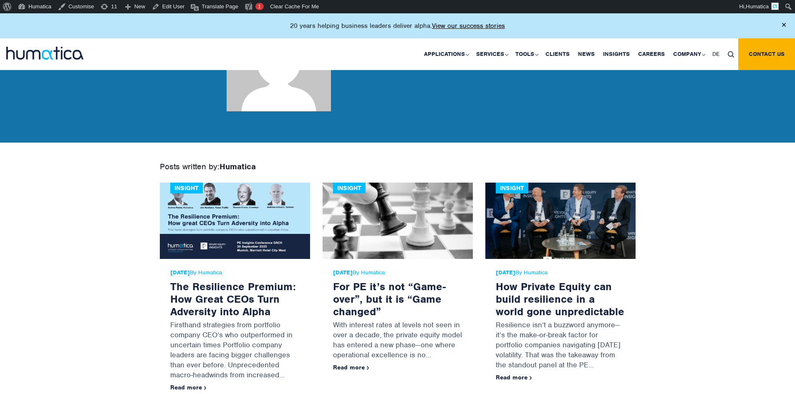
scroll to position [42, 0]
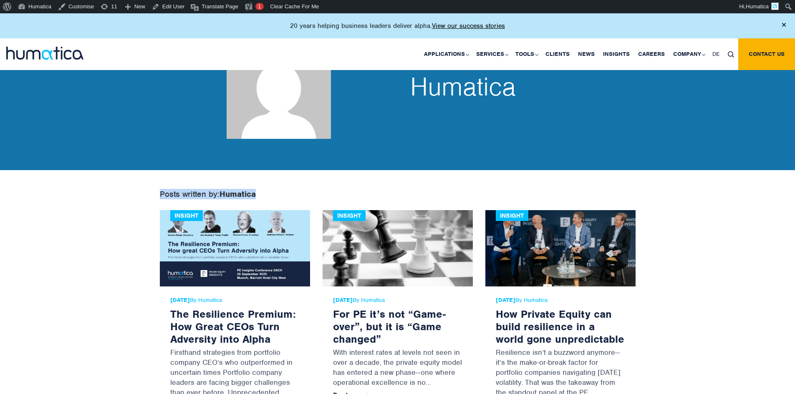
drag, startPoint x: 180, startPoint y: 188, endPoint x: 282, endPoint y: 192, distance: 101.9
click at [282, 192] on div "Posts written by: Humatica" at bounding box center [398, 200] width 476 height 19
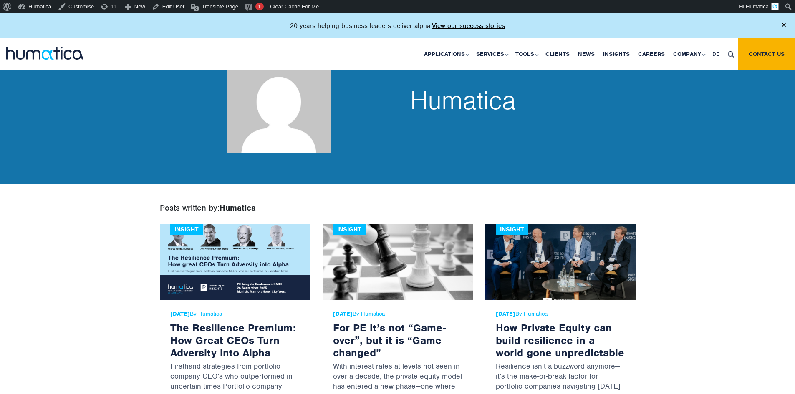
scroll to position [0, 0]
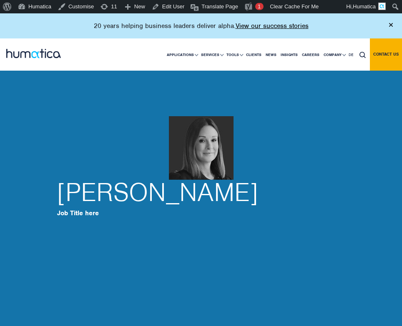
click at [265, 220] on div "[PERSON_NAME] Job Title here" at bounding box center [201, 204] width 288 height 50
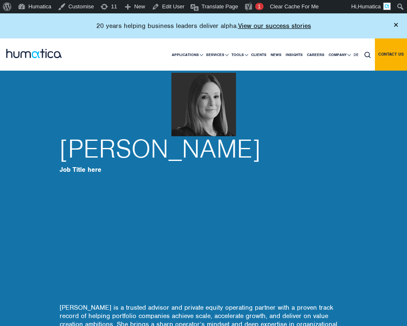
scroll to position [42, 0]
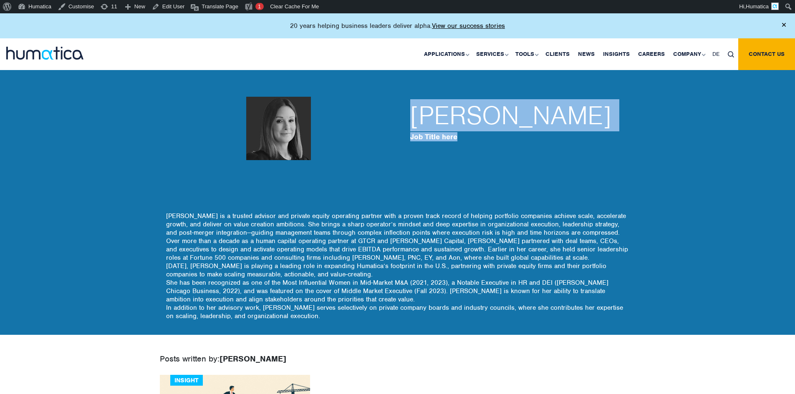
drag, startPoint x: 427, startPoint y: 124, endPoint x: 483, endPoint y: 149, distance: 60.9
click at [407, 149] on div "[PERSON_NAME] Job Title here" at bounding box center [522, 128] width 225 height 51
